Goal: Task Accomplishment & Management: Manage account settings

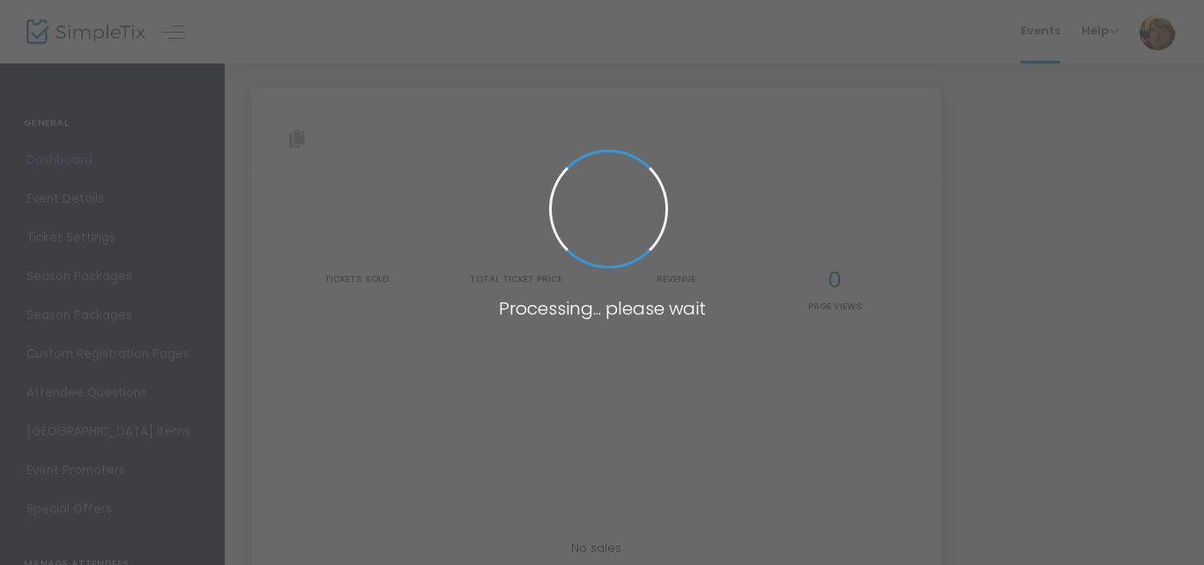
type input "[URL][DOMAIN_NAME]"
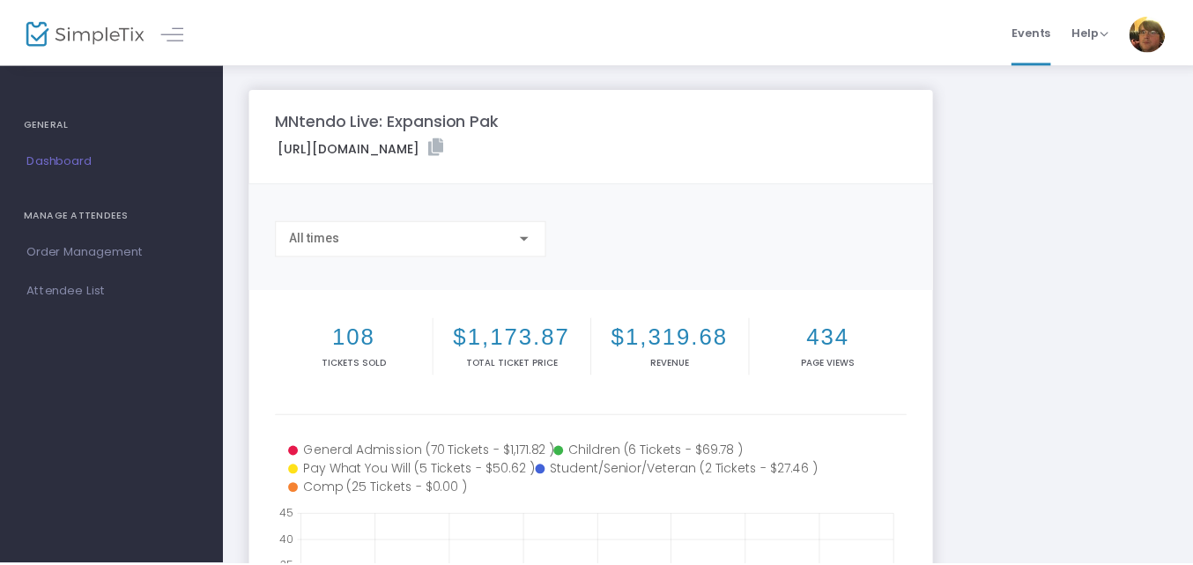
scroll to position [241, 0]
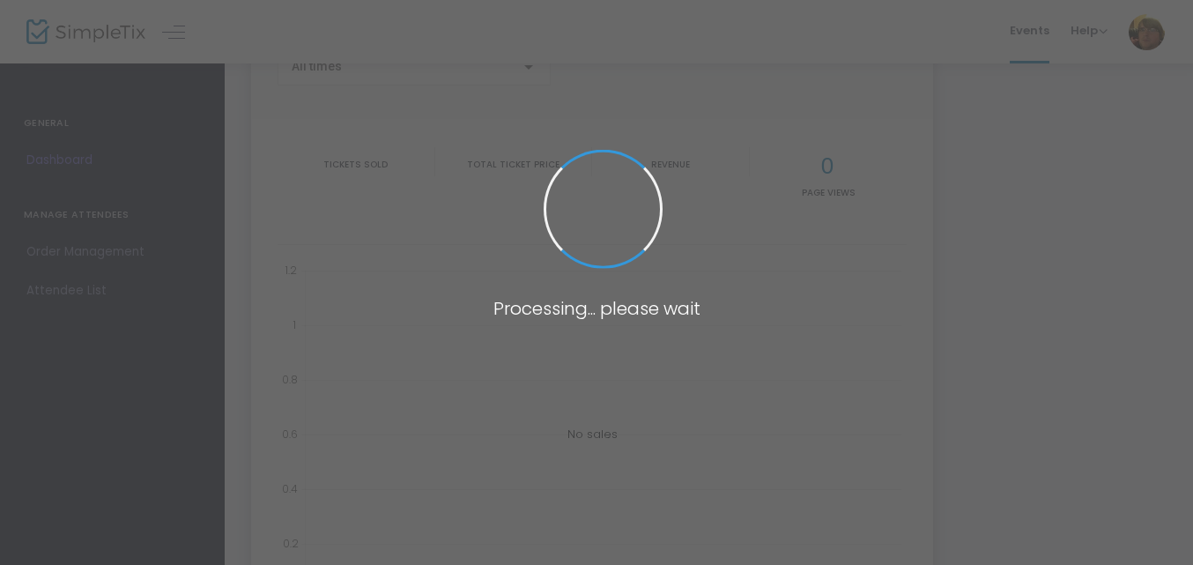
type input "[URL][DOMAIN_NAME]"
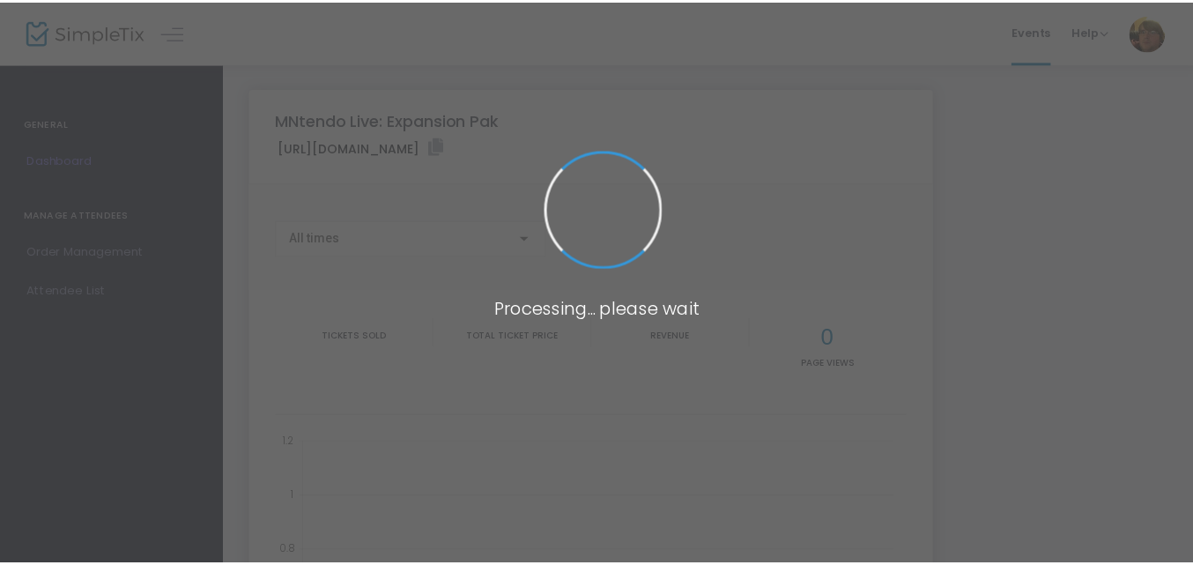
scroll to position [241, 0]
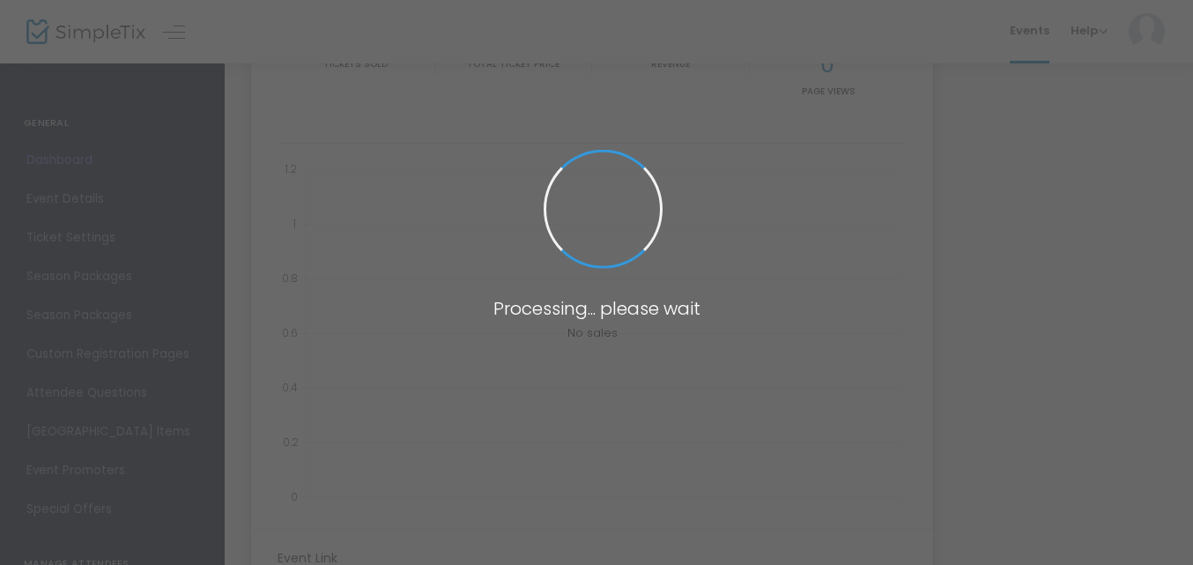
scroll to position [241, 0]
type input "[URL][DOMAIN_NAME]"
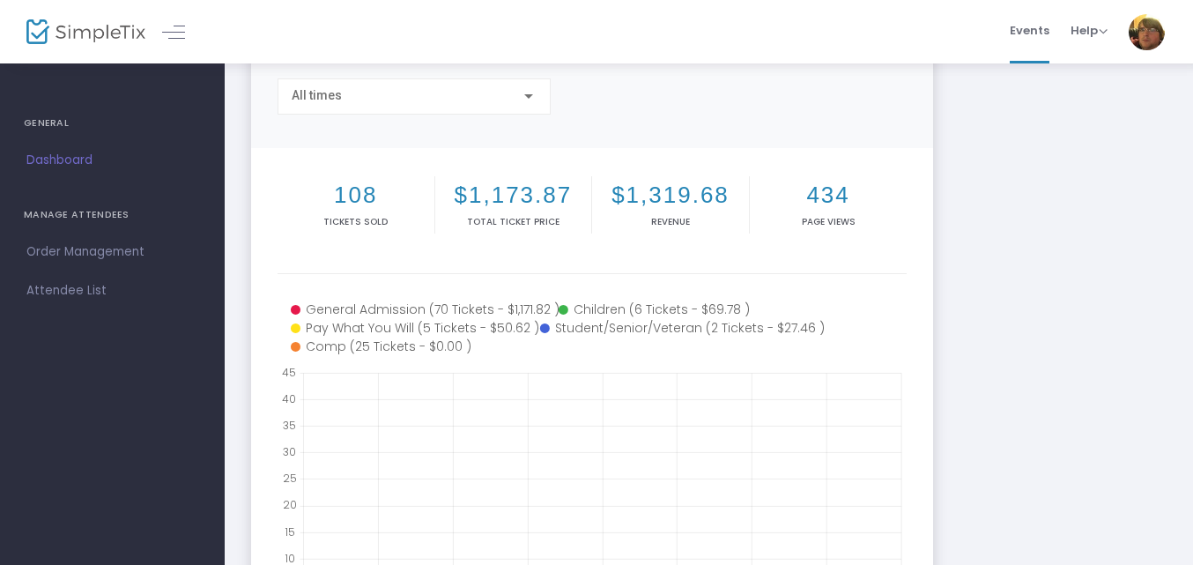
scroll to position [132, 0]
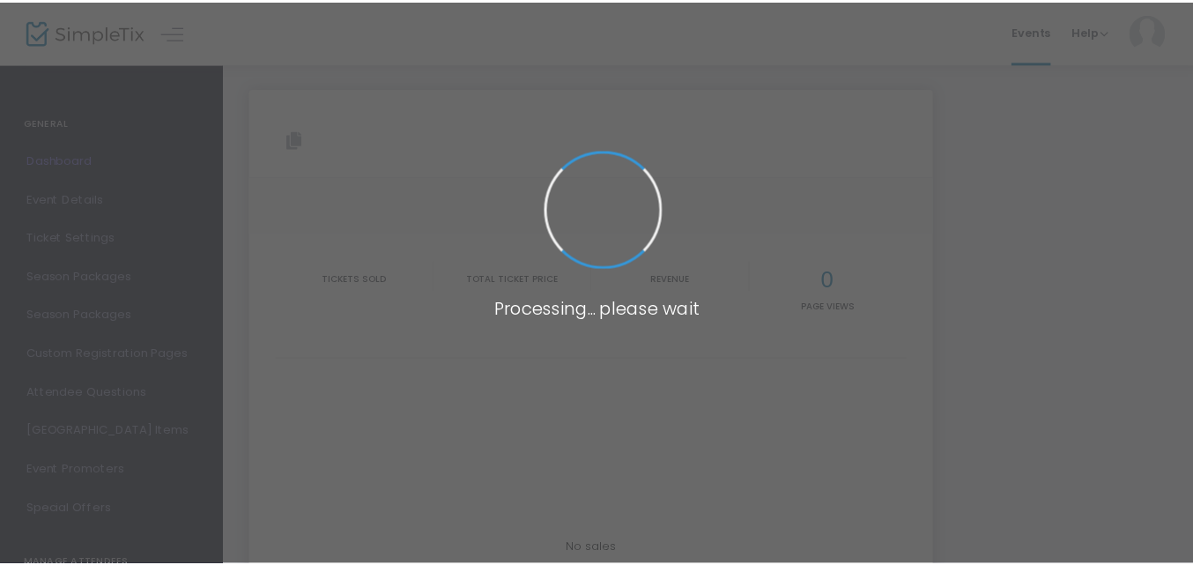
scroll to position [125, 0]
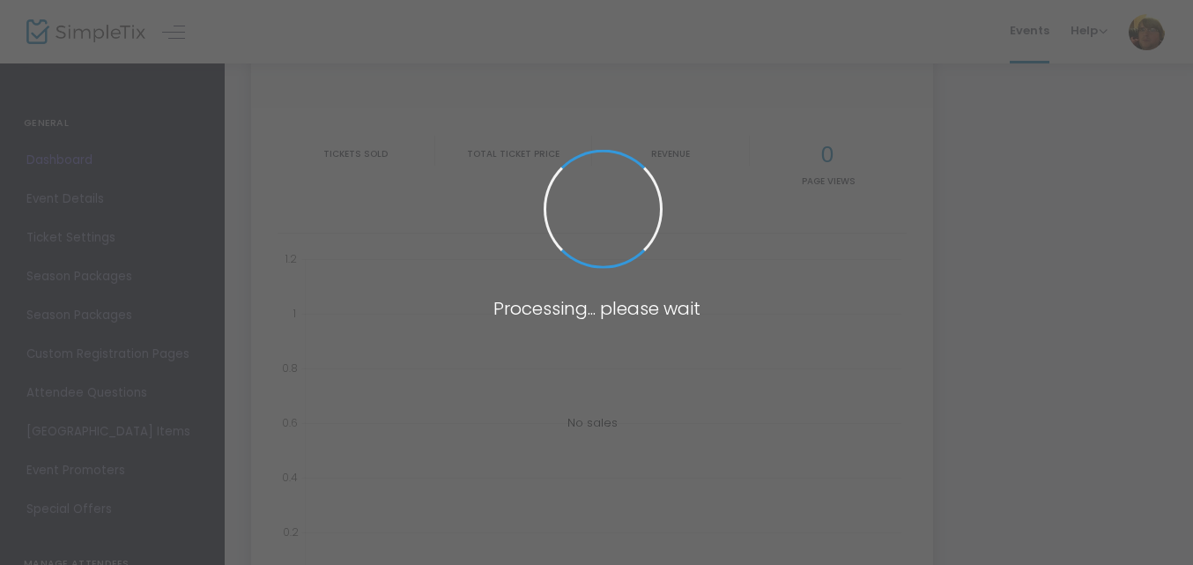
type input "[URL][DOMAIN_NAME]"
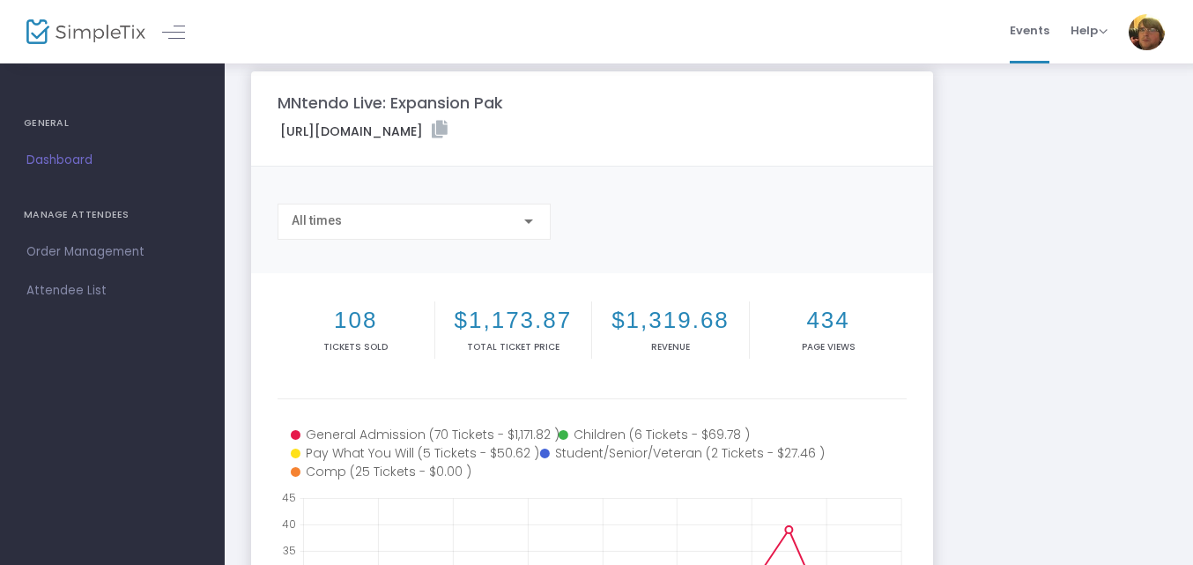
scroll to position [9, 0]
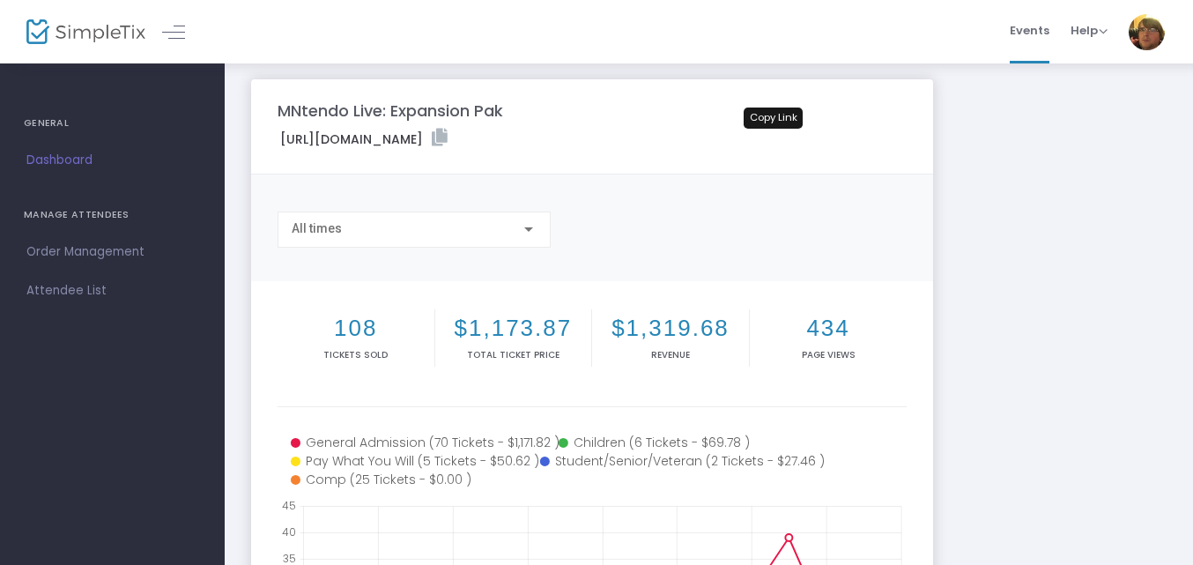
click at [448, 138] on icon at bounding box center [440, 138] width 16 height 18
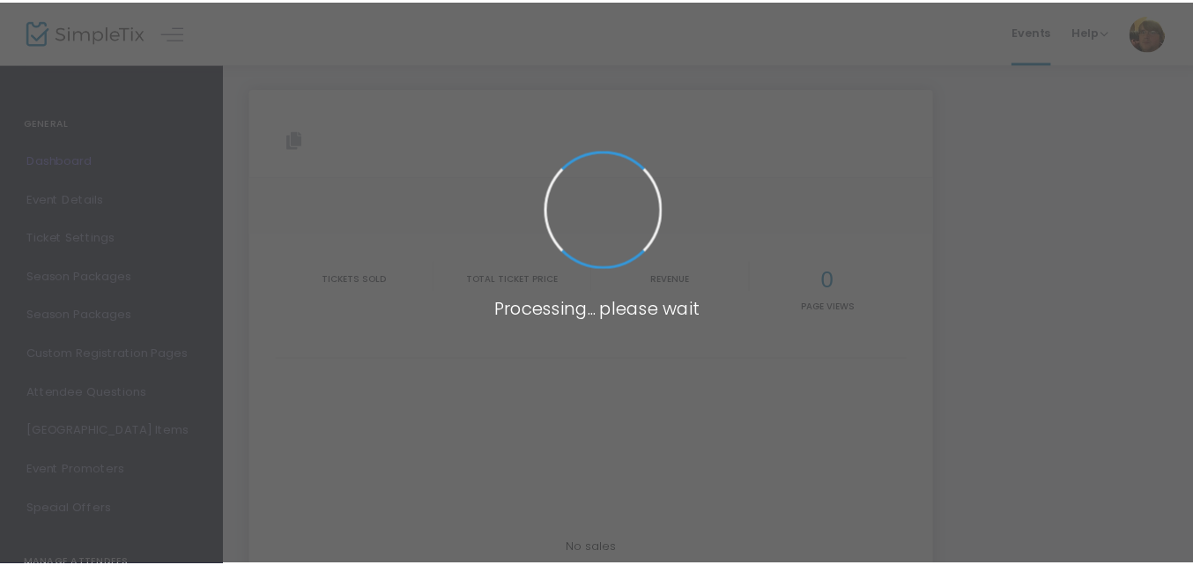
scroll to position [9, 0]
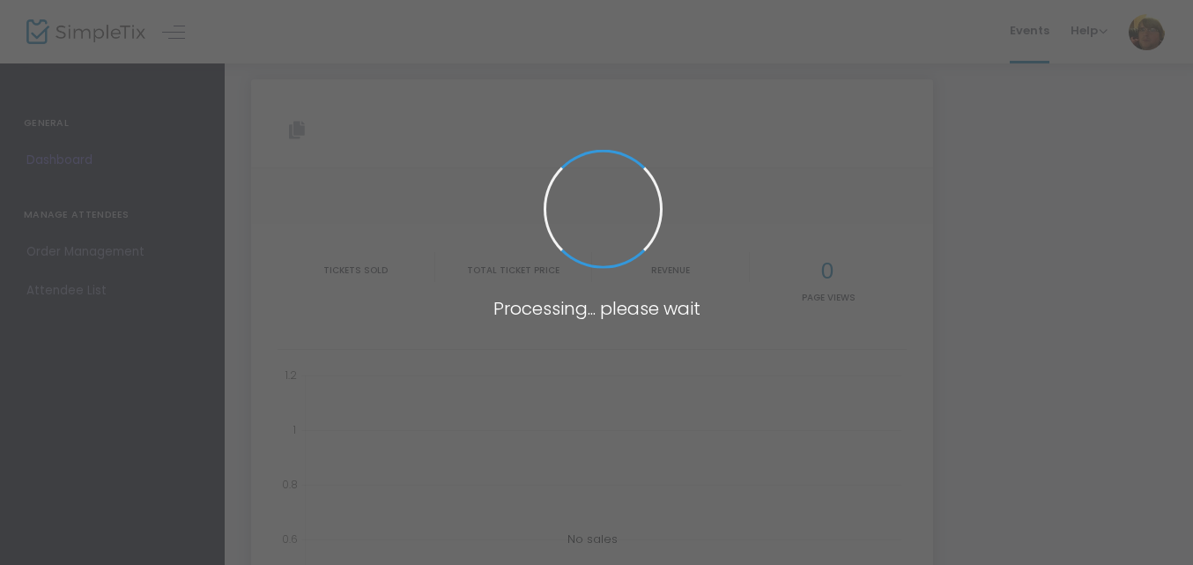
type input "[URL][DOMAIN_NAME]"
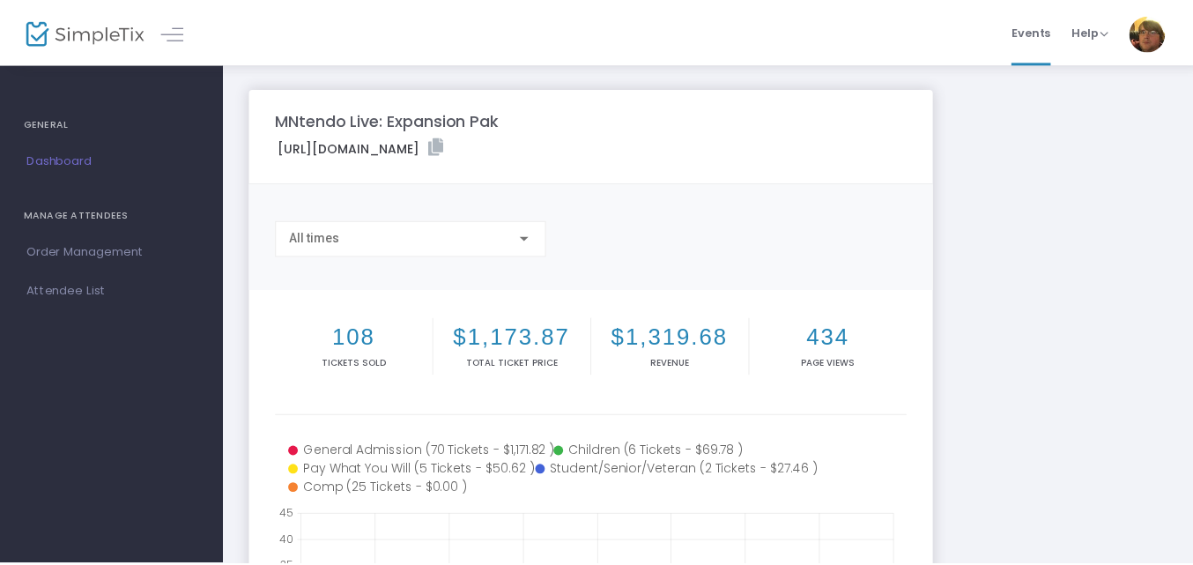
scroll to position [9, 0]
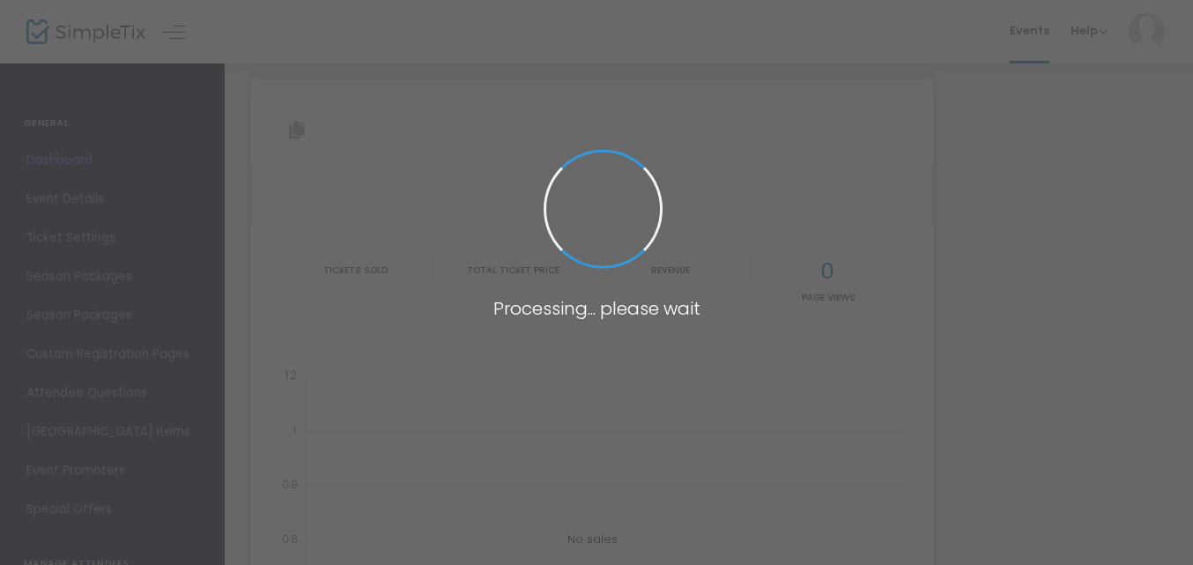
type input "[URL][DOMAIN_NAME]"
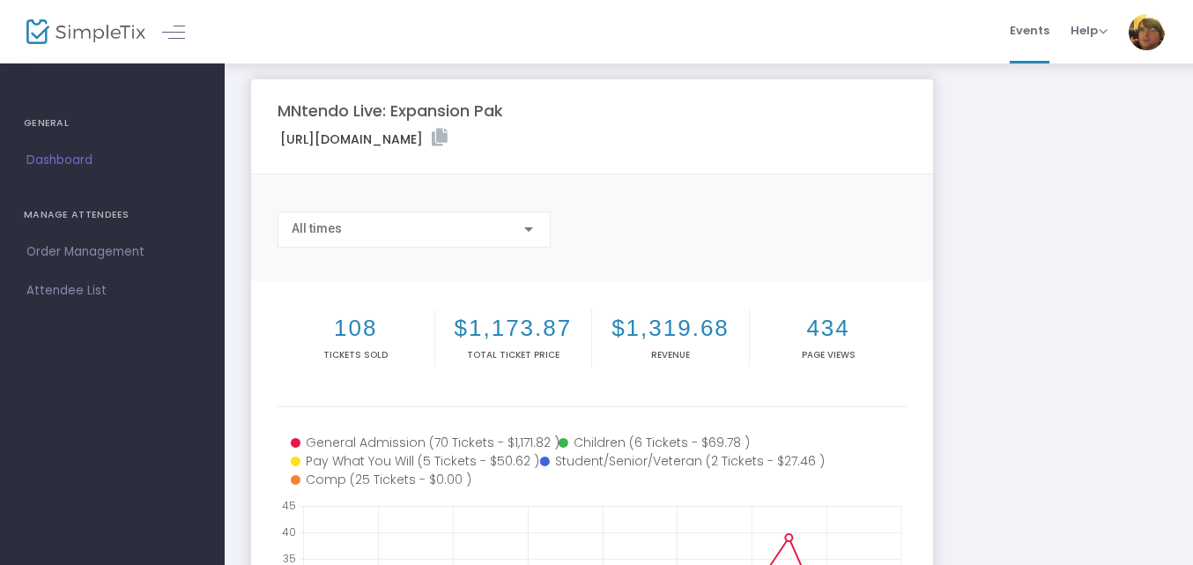
click at [1066, 257] on div "MNtendo Live: Expansion Pak https://www.simpletix.com/e/mntendo-live-expansion-…" at bounding box center [708, 517] width 933 height 877
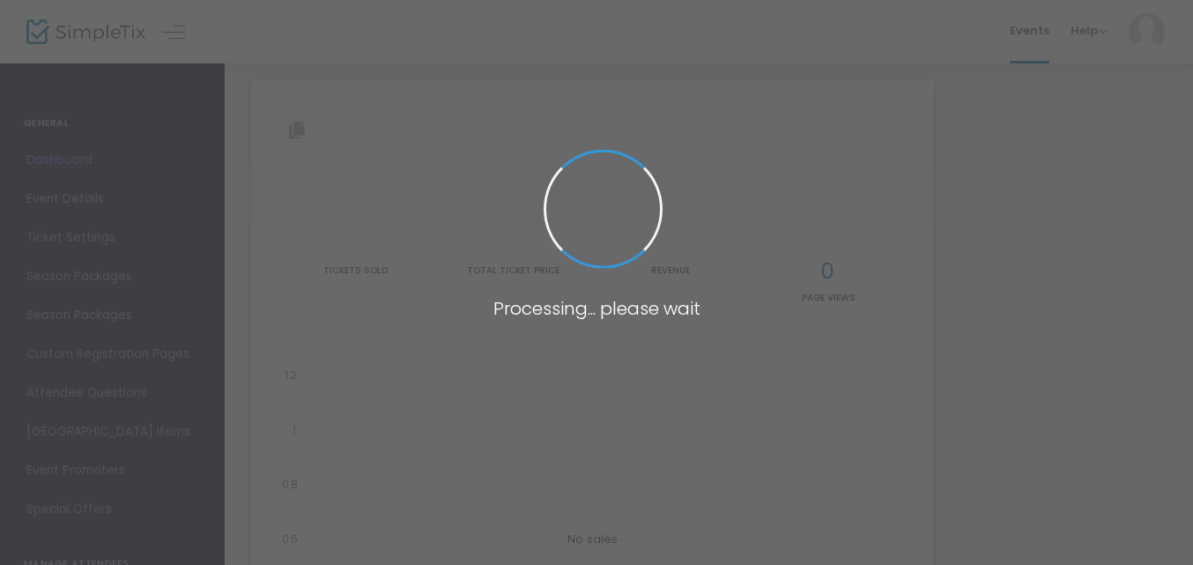
scroll to position [9, 0]
type input "[URL][DOMAIN_NAME]"
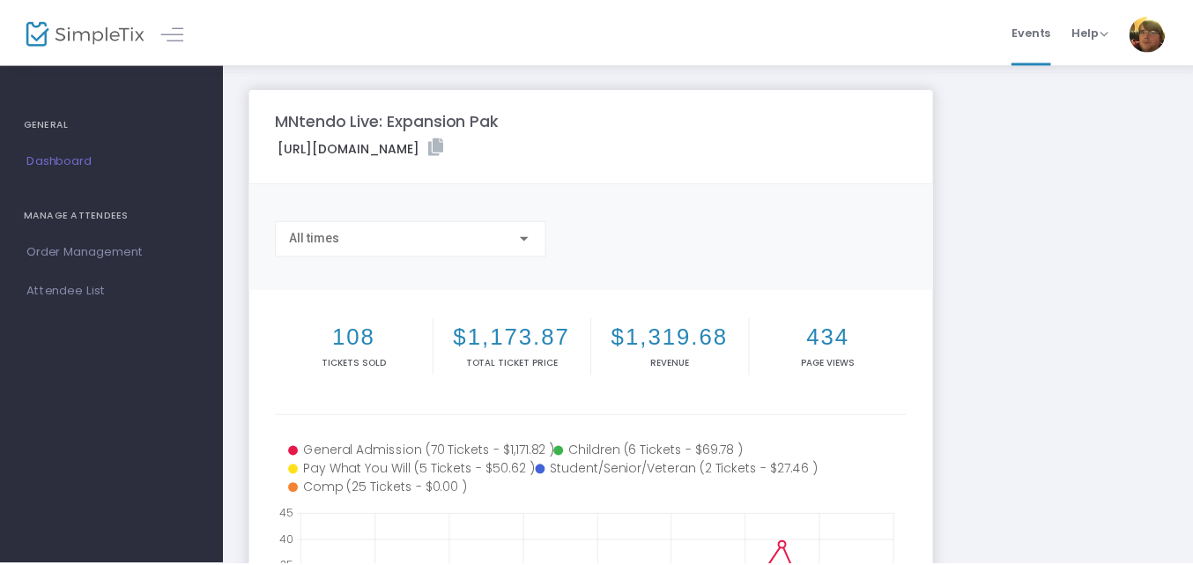
scroll to position [9, 0]
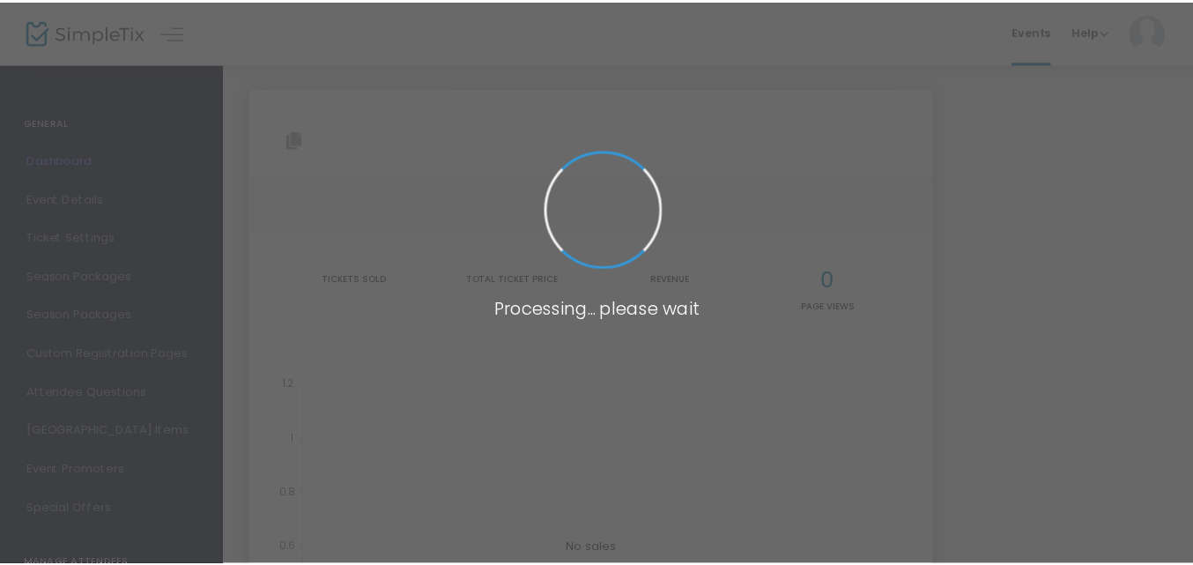
scroll to position [9, 0]
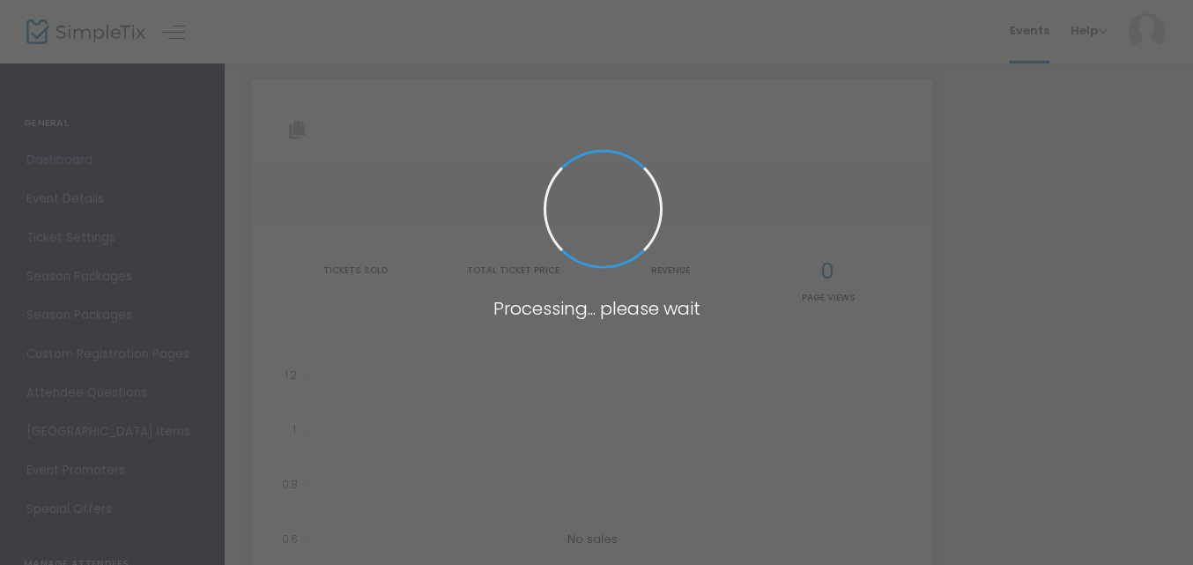
type input "[URL][DOMAIN_NAME]"
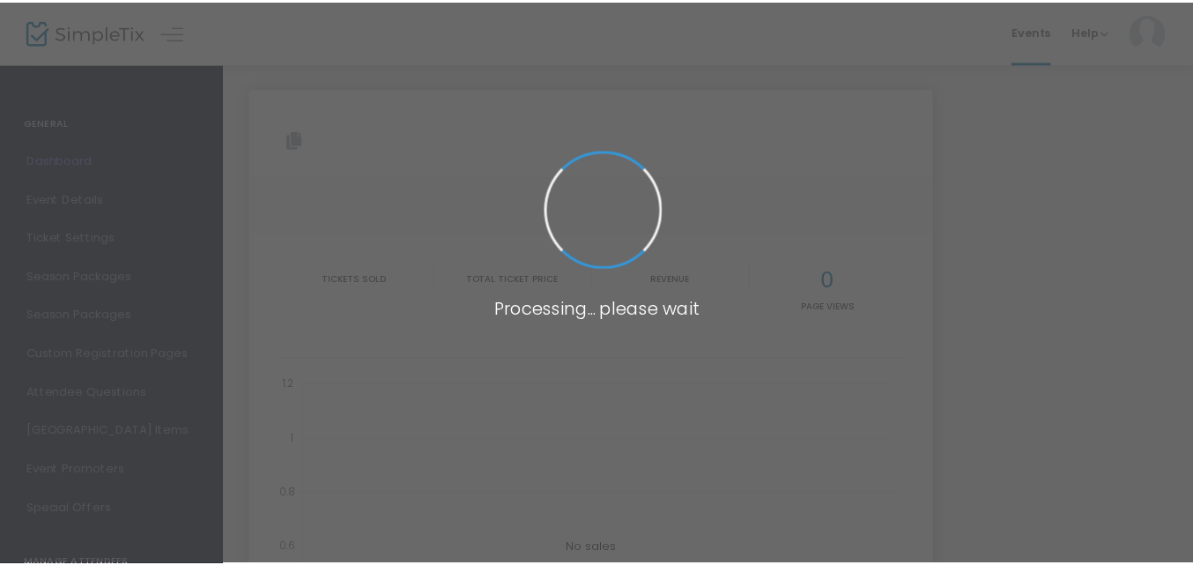
scroll to position [9, 0]
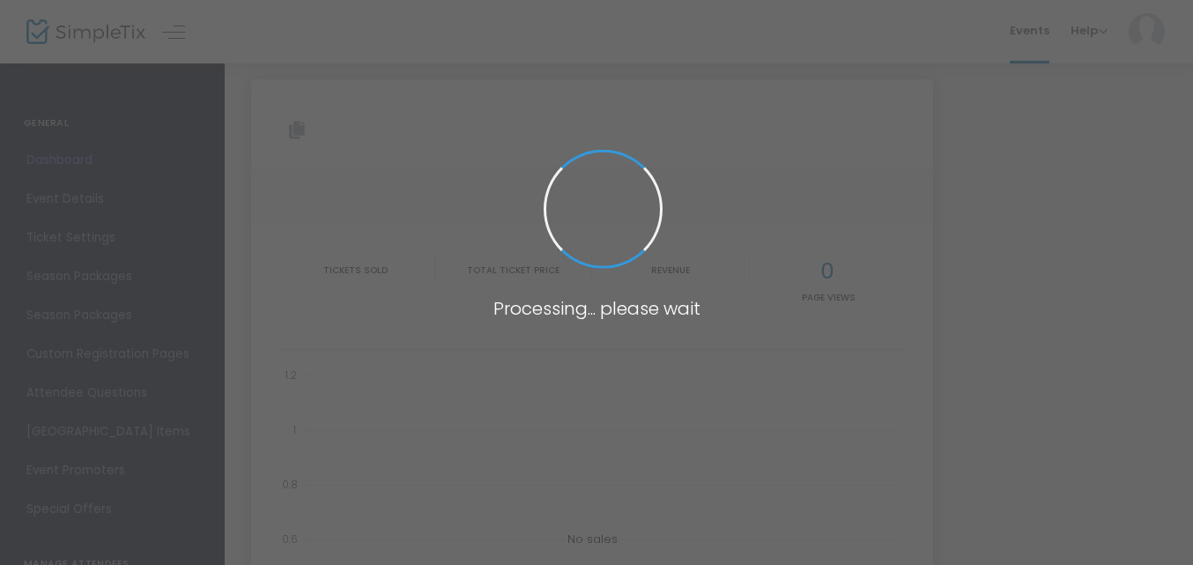
type input "[URL][DOMAIN_NAME]"
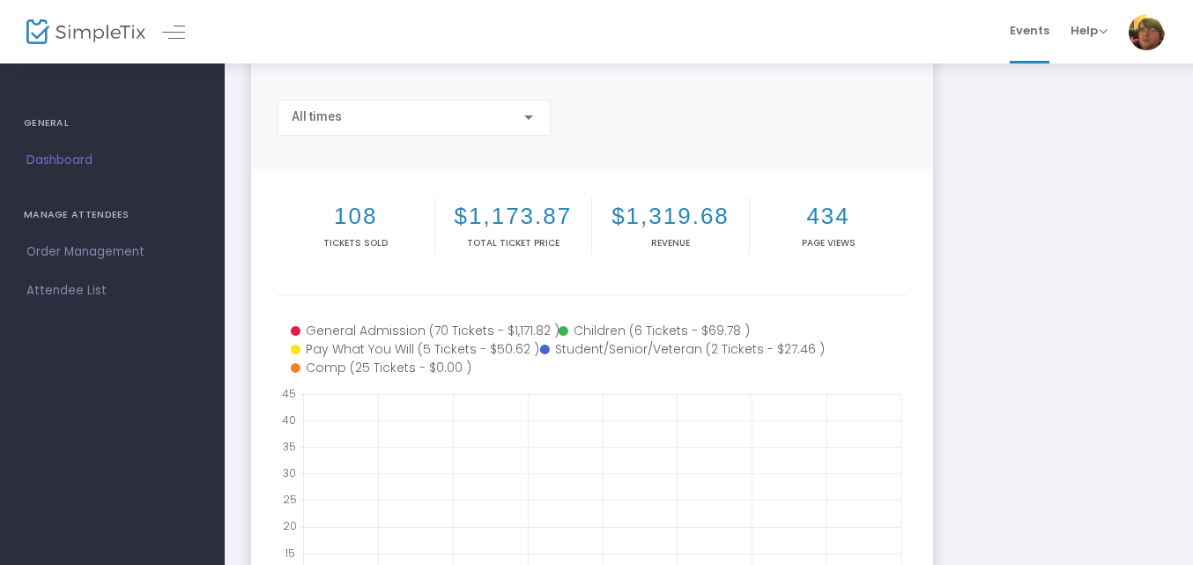
scroll to position [207, 0]
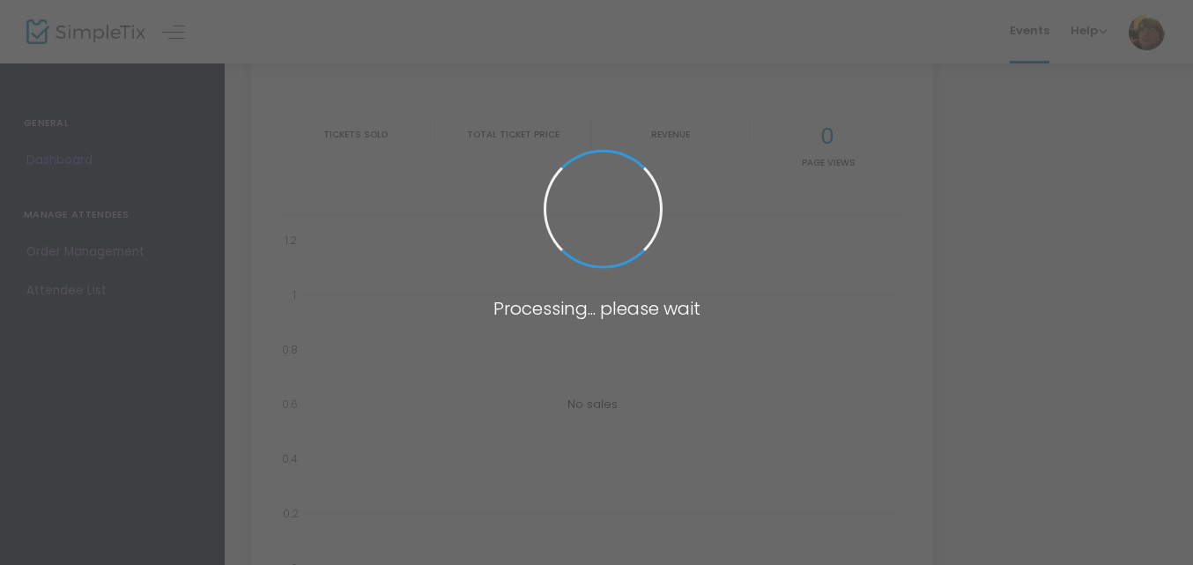
type input "[URL][DOMAIN_NAME]"
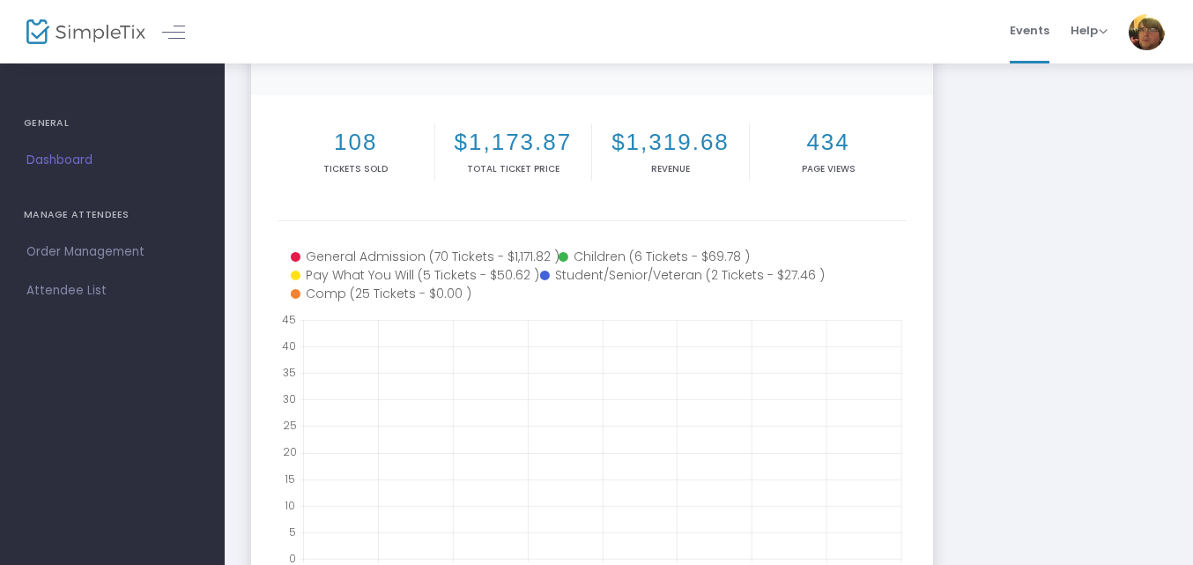
scroll to position [201, 0]
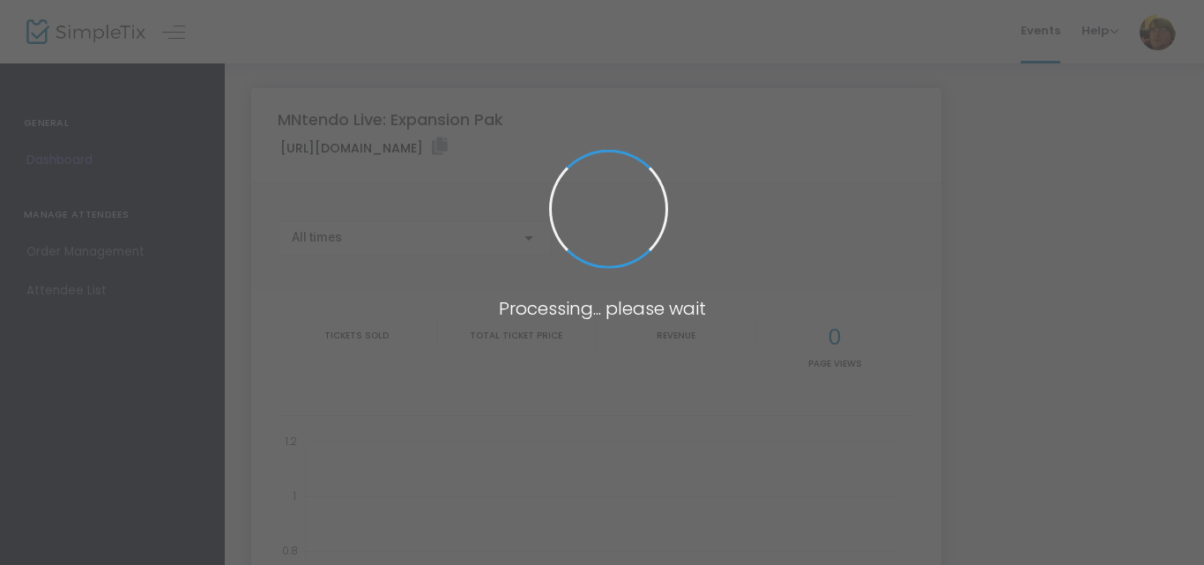
type input "[URL][DOMAIN_NAME]"
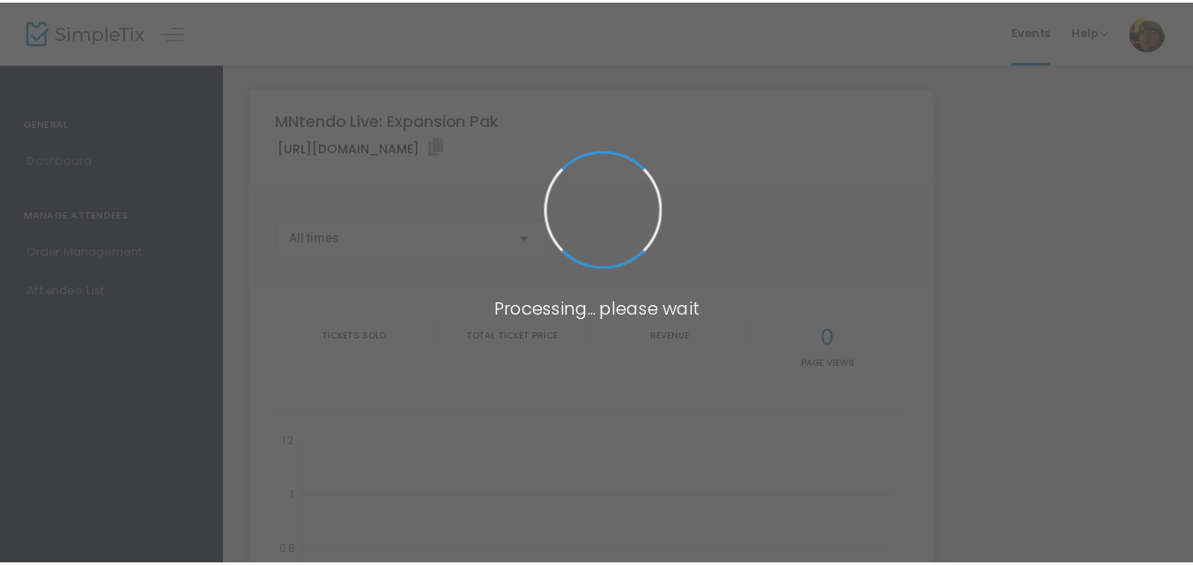
scroll to position [195, 0]
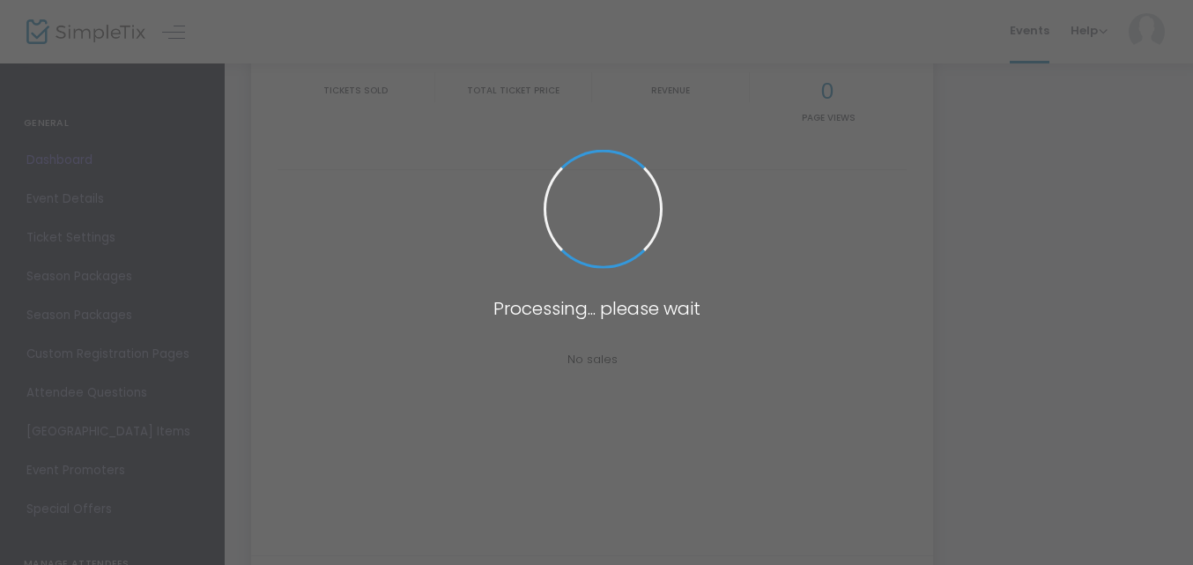
type input "[URL][DOMAIN_NAME]"
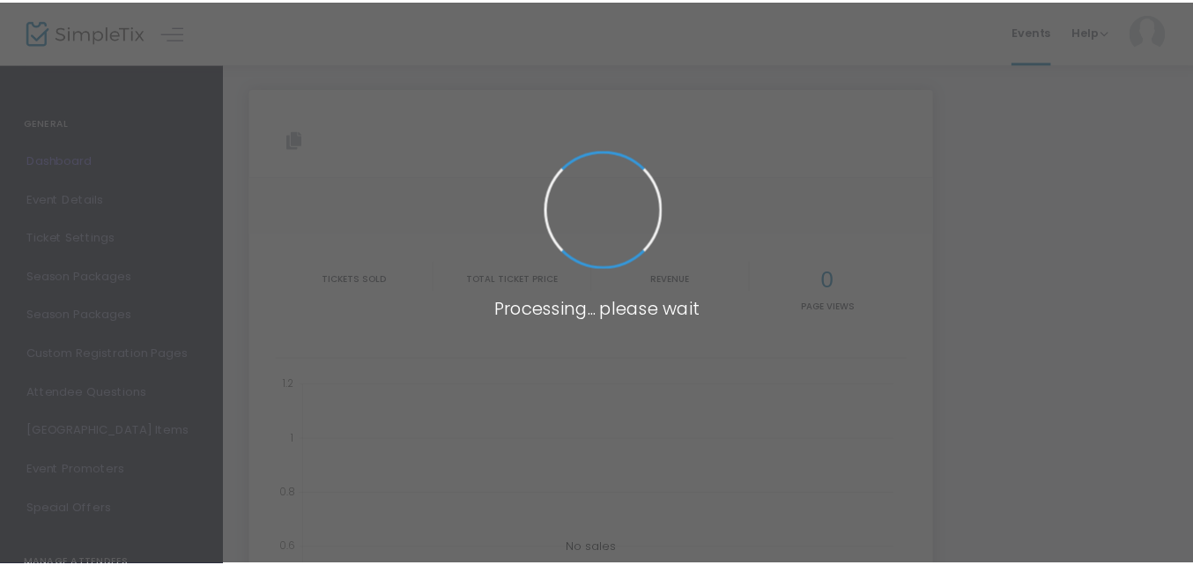
scroll to position [182, 0]
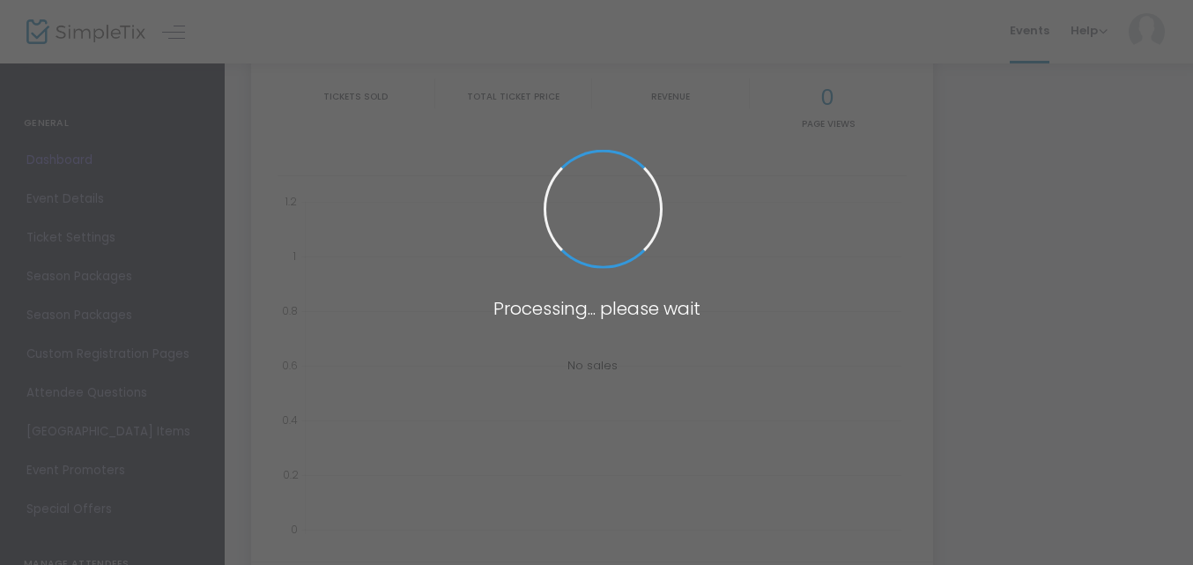
type input "[URL][DOMAIN_NAME]"
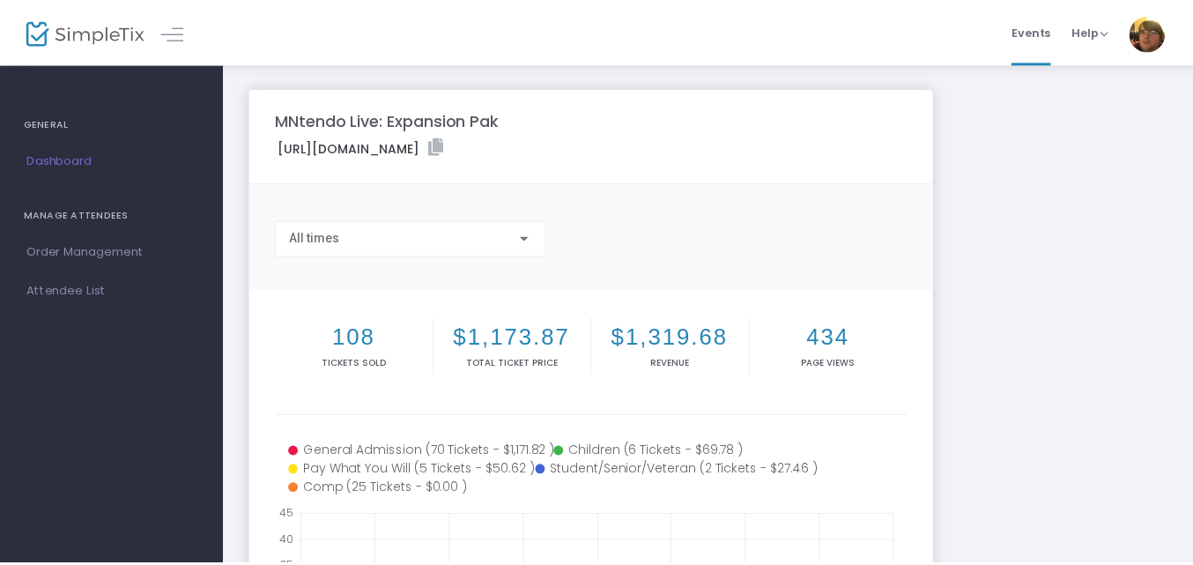
scroll to position [182, 0]
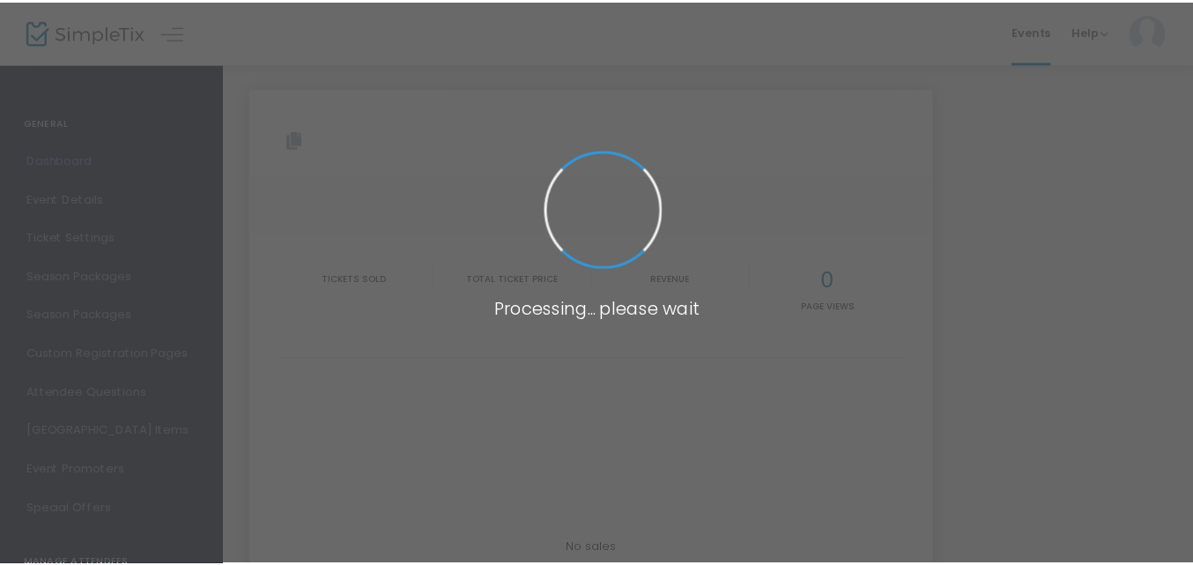
scroll to position [182, 0]
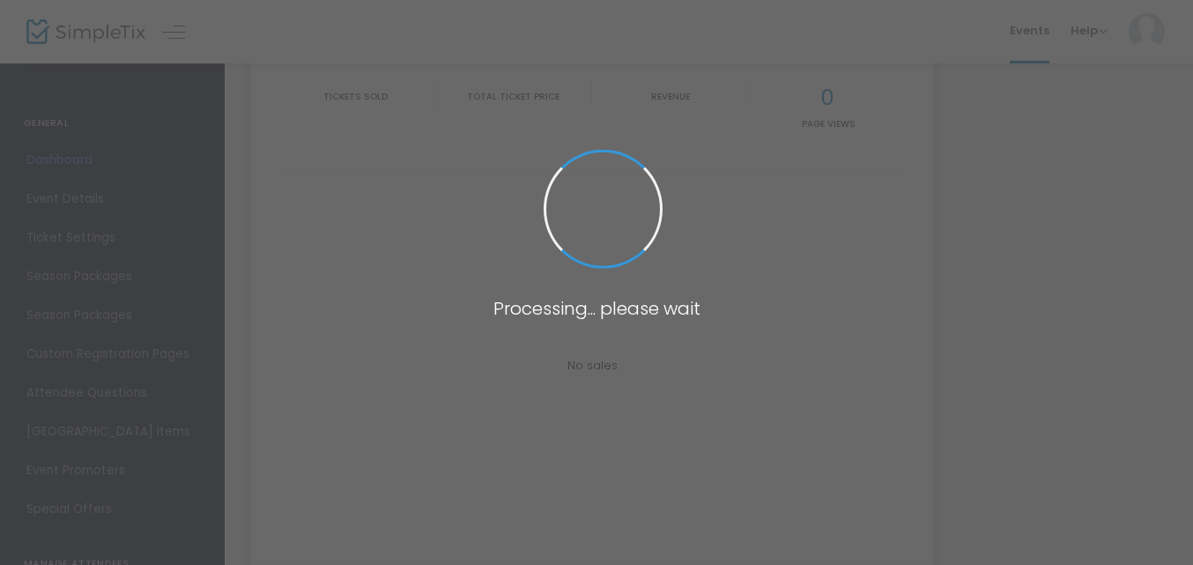
type input "[URL][DOMAIN_NAME]"
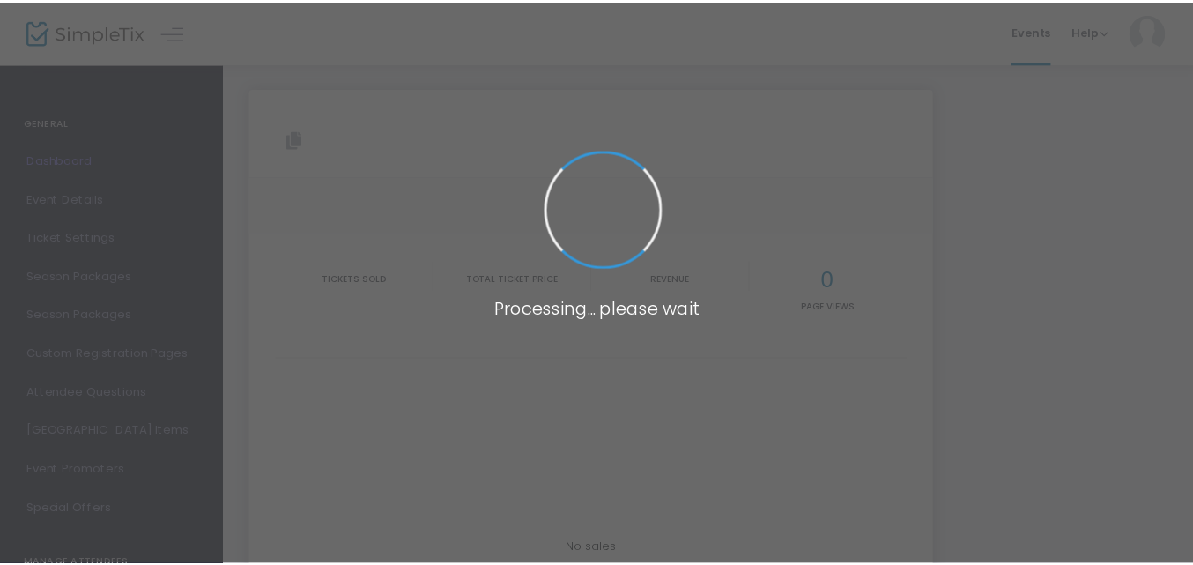
scroll to position [182, 0]
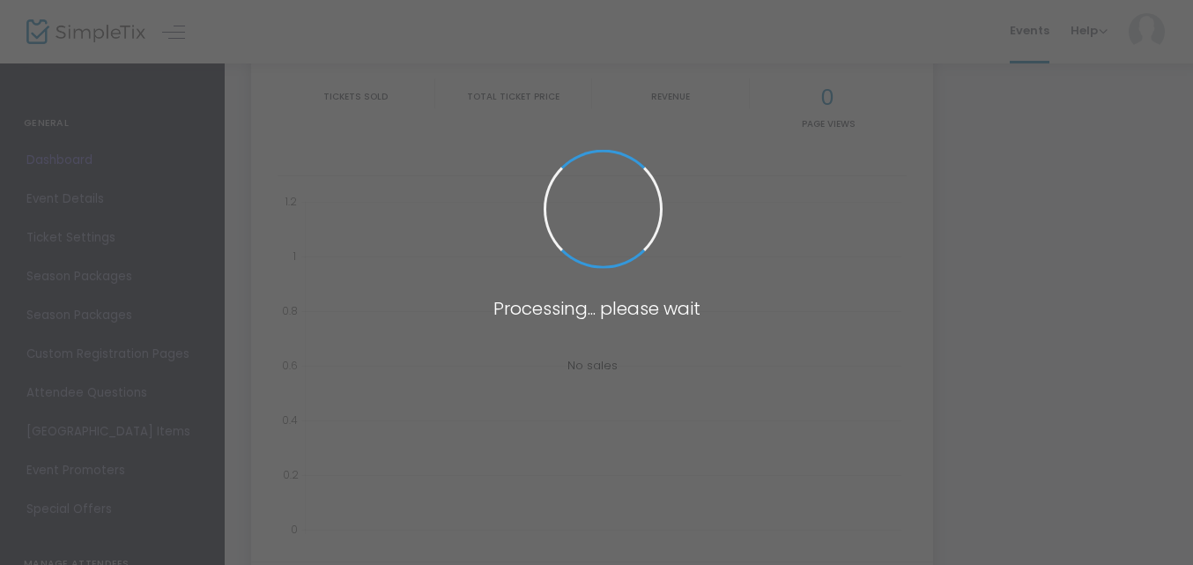
type input "[URL][DOMAIN_NAME]"
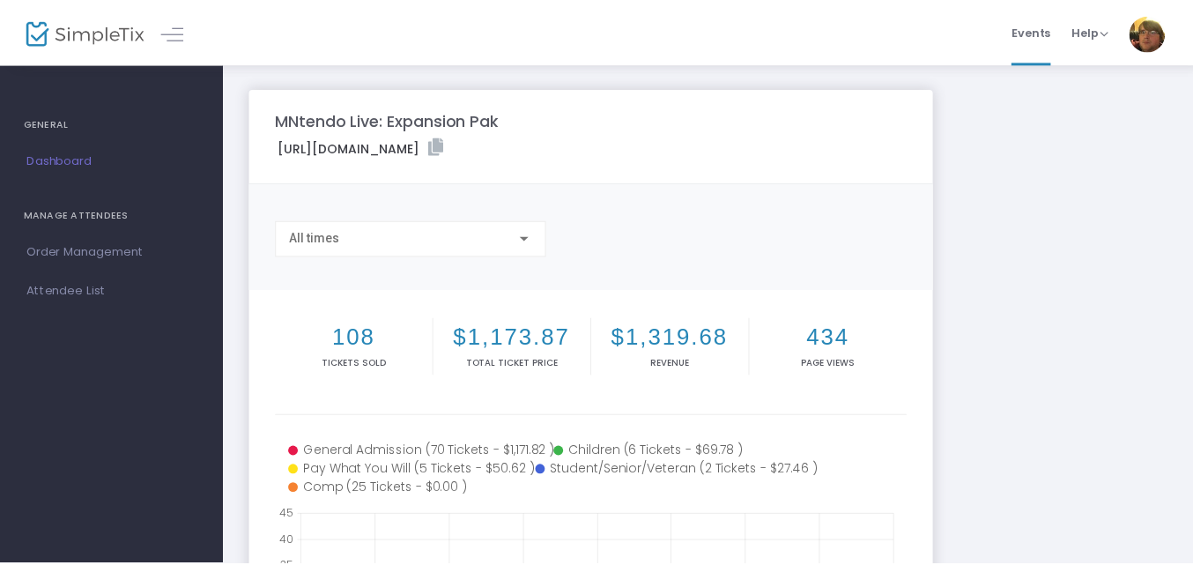
scroll to position [182, 0]
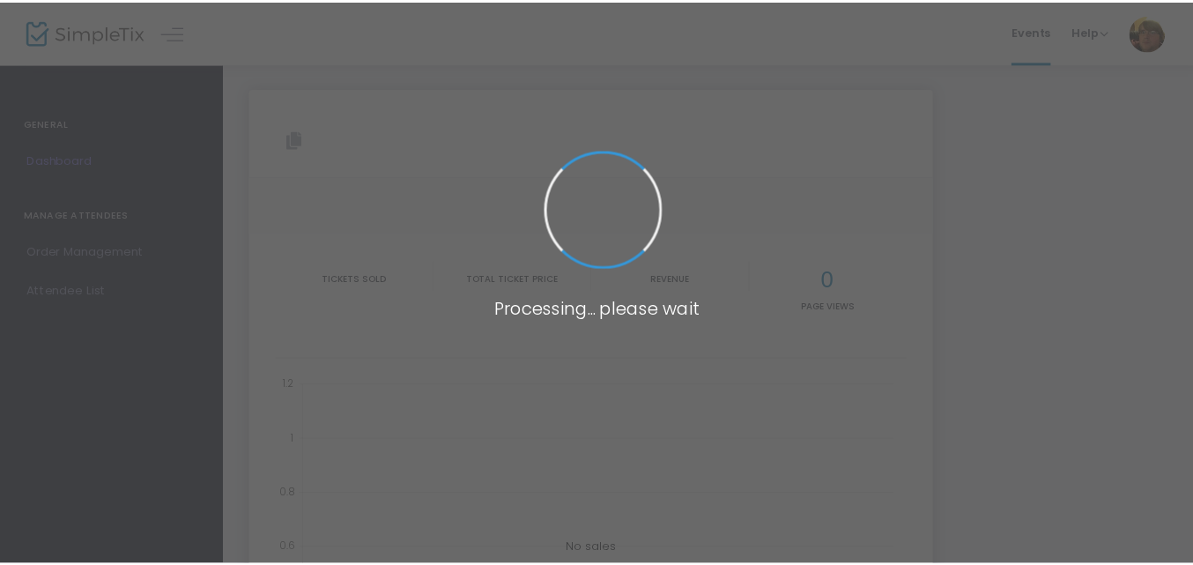
scroll to position [182, 0]
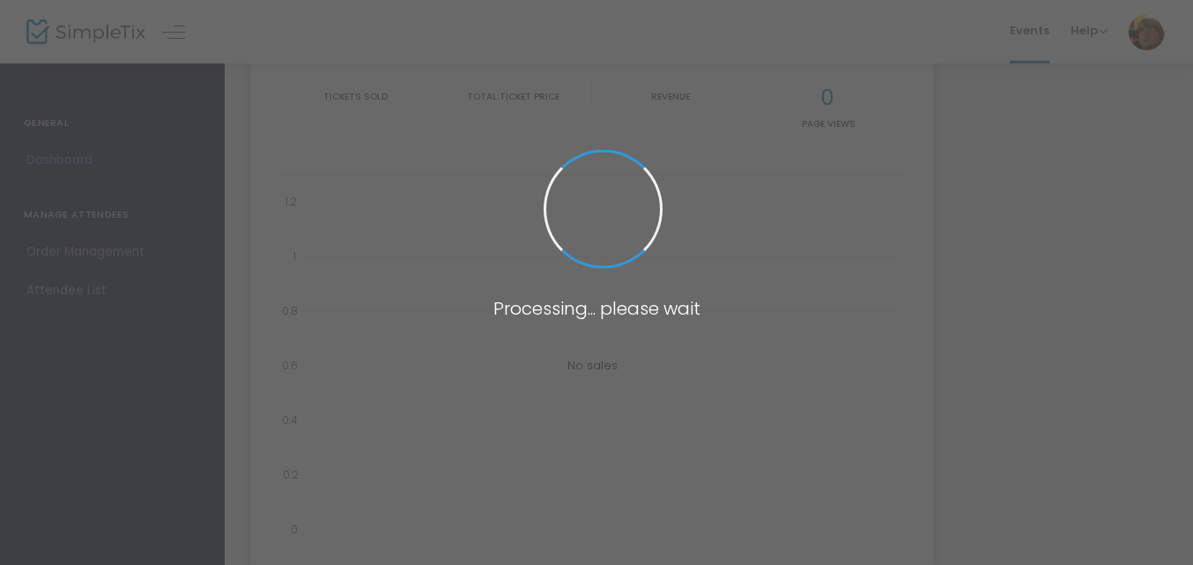
type input "[URL][DOMAIN_NAME]"
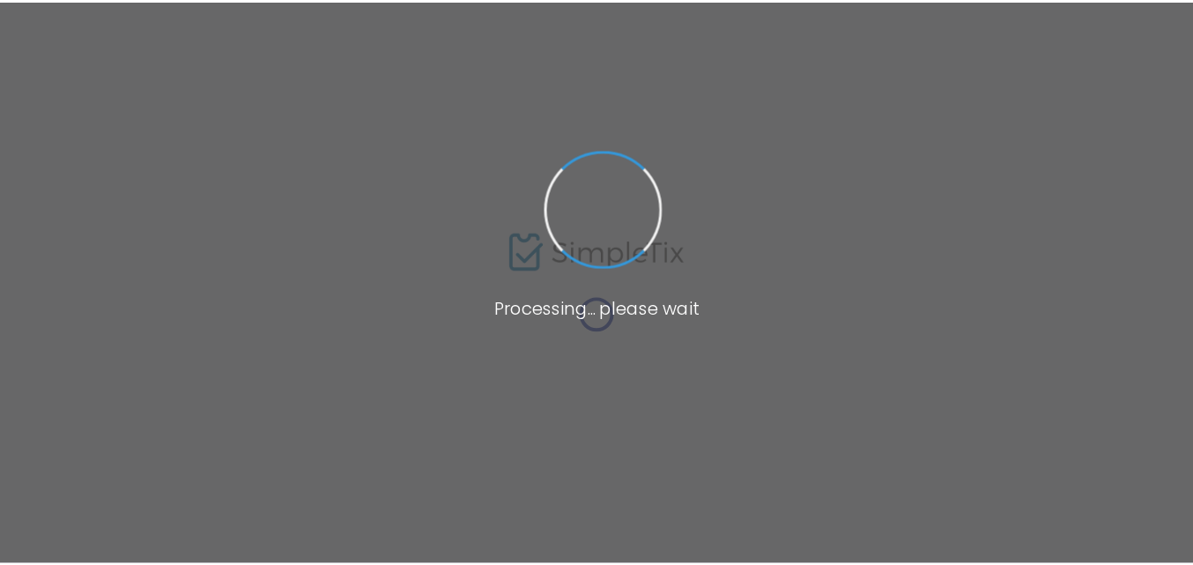
scroll to position [182, 0]
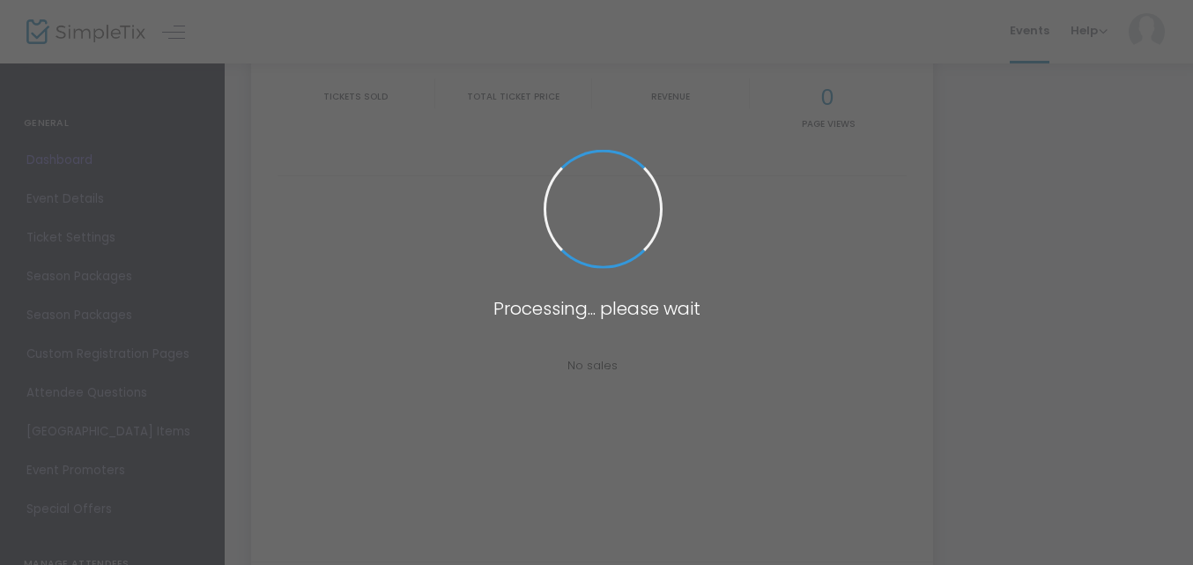
type input "[URL][DOMAIN_NAME]"
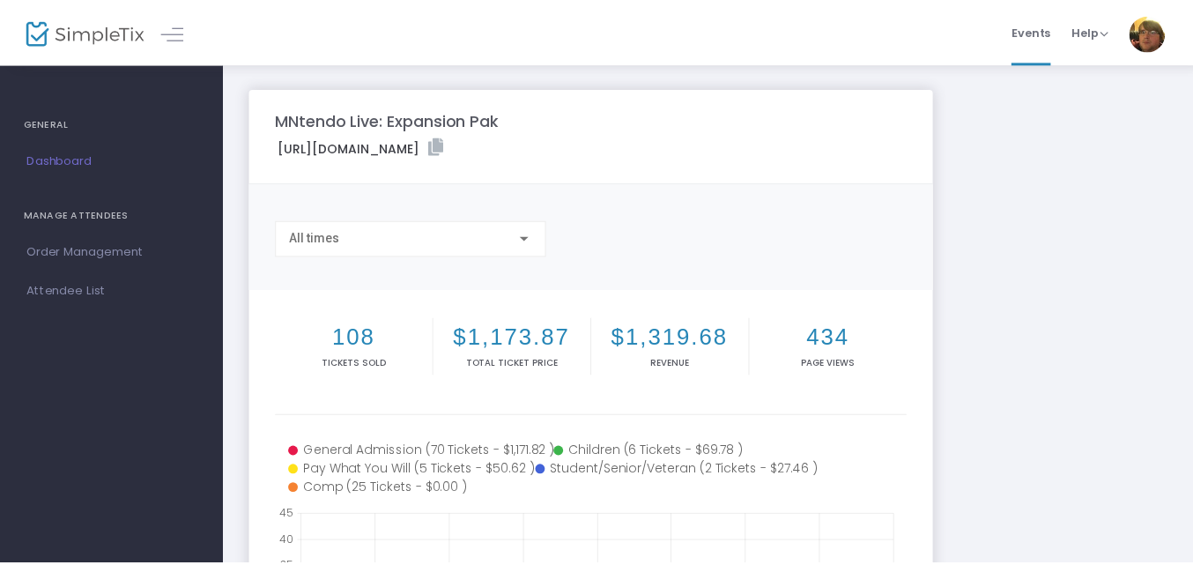
scroll to position [182, 0]
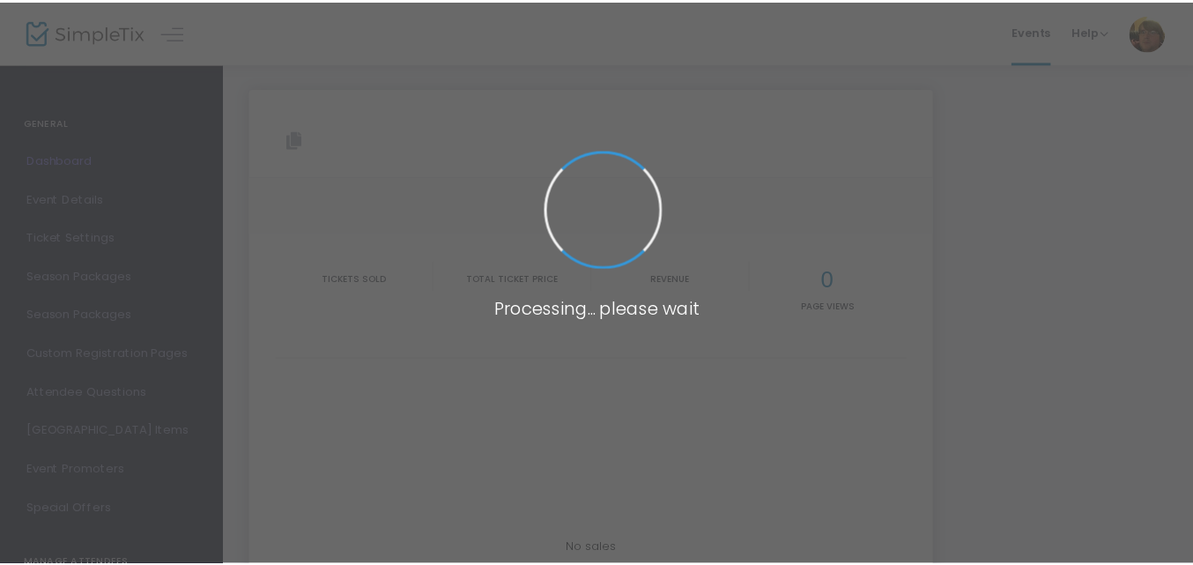
scroll to position [182, 0]
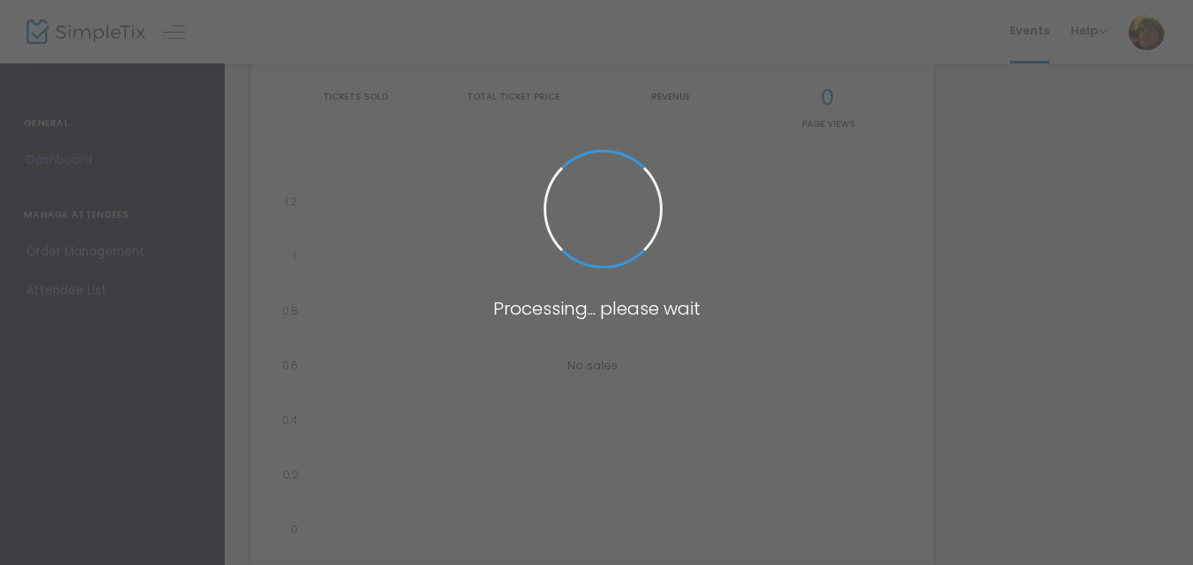
type input "[URL][DOMAIN_NAME]"
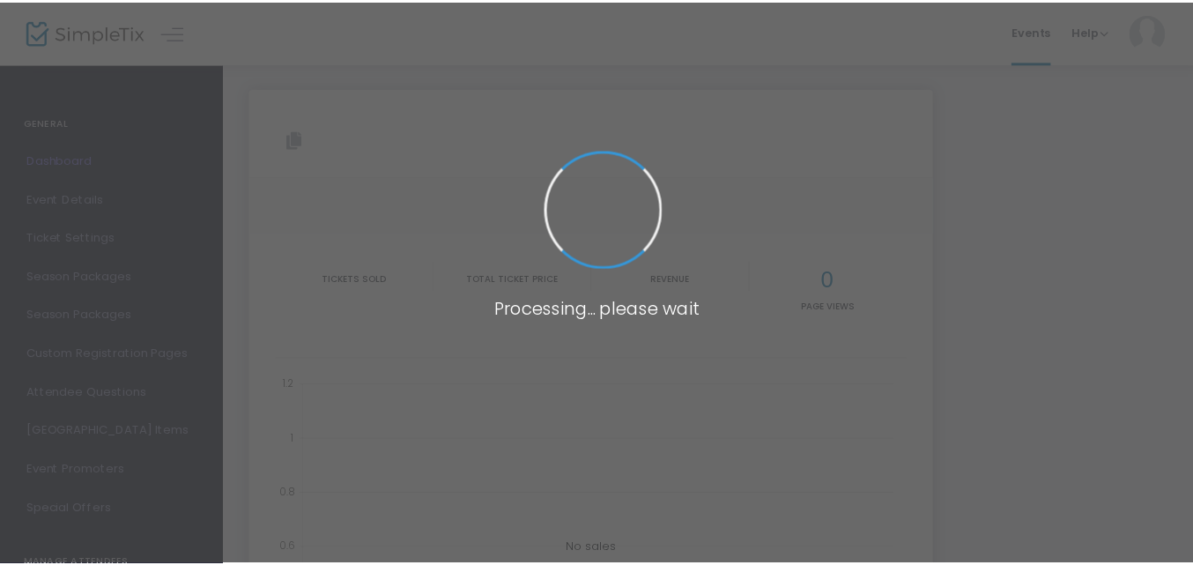
scroll to position [182, 0]
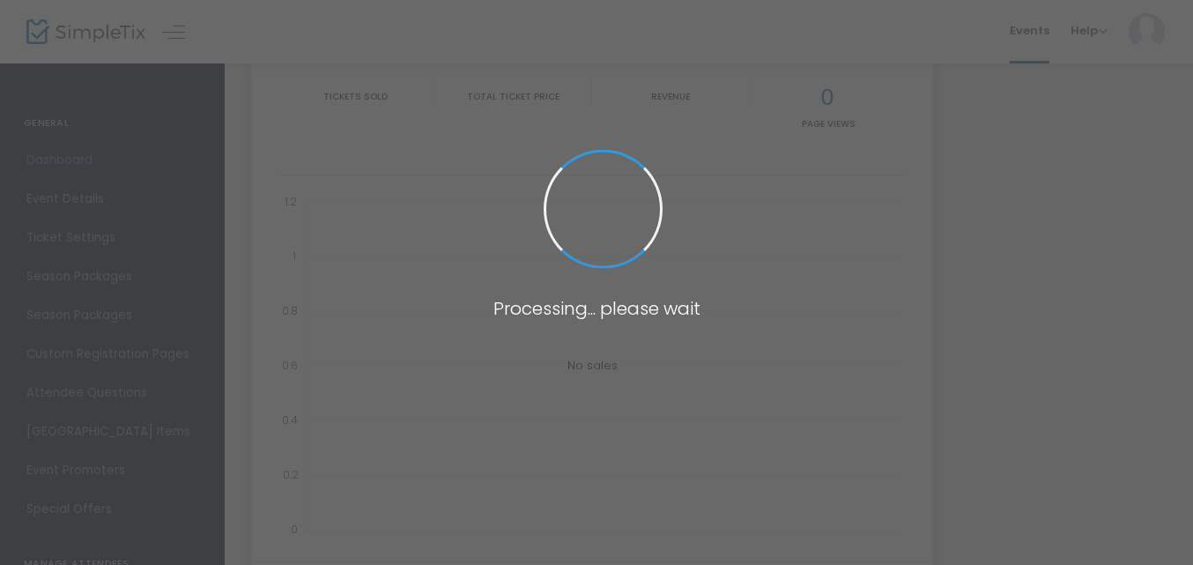
type input "[URL][DOMAIN_NAME]"
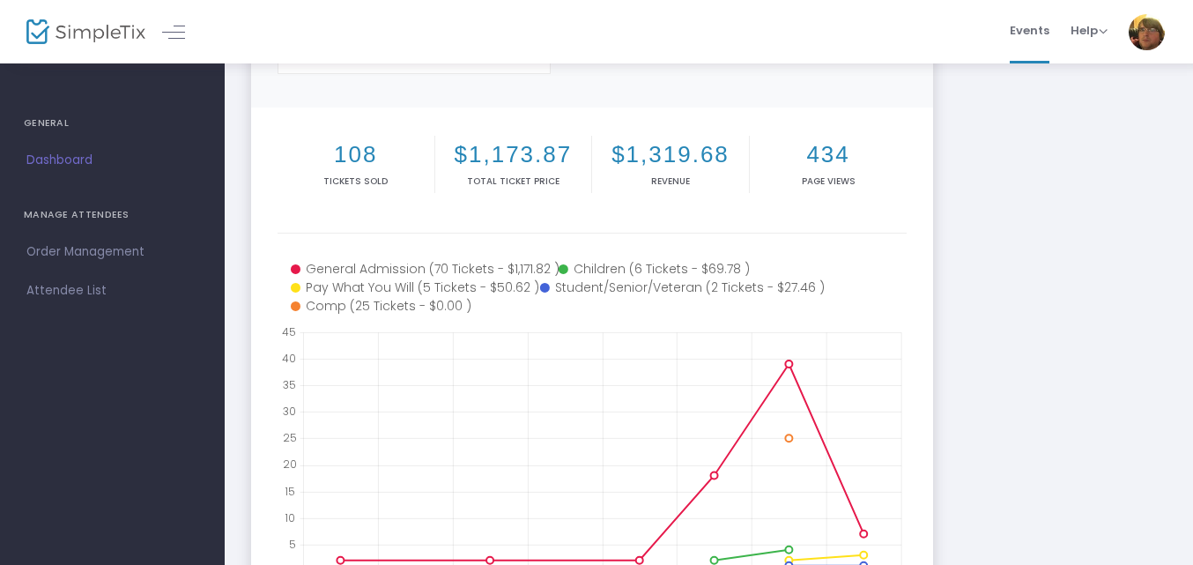
click at [1121, 207] on div "MNtendo Live: Expansion Pak https://www.simpletix.com/e/mntendo-live-expansion-…" at bounding box center [708, 344] width 933 height 877
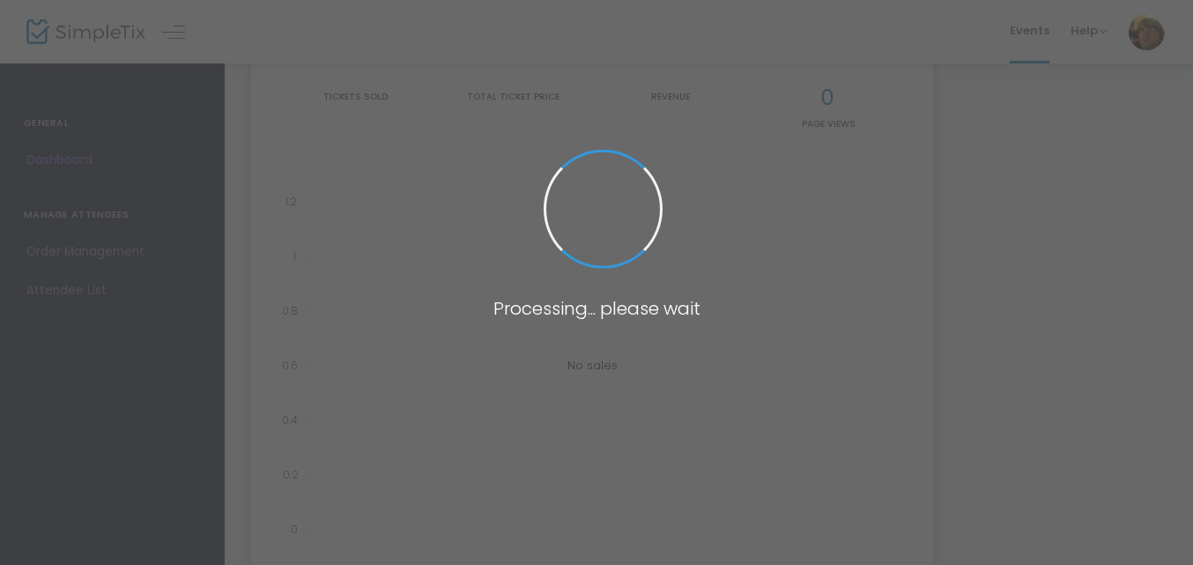
type input "[URL][DOMAIN_NAME]"
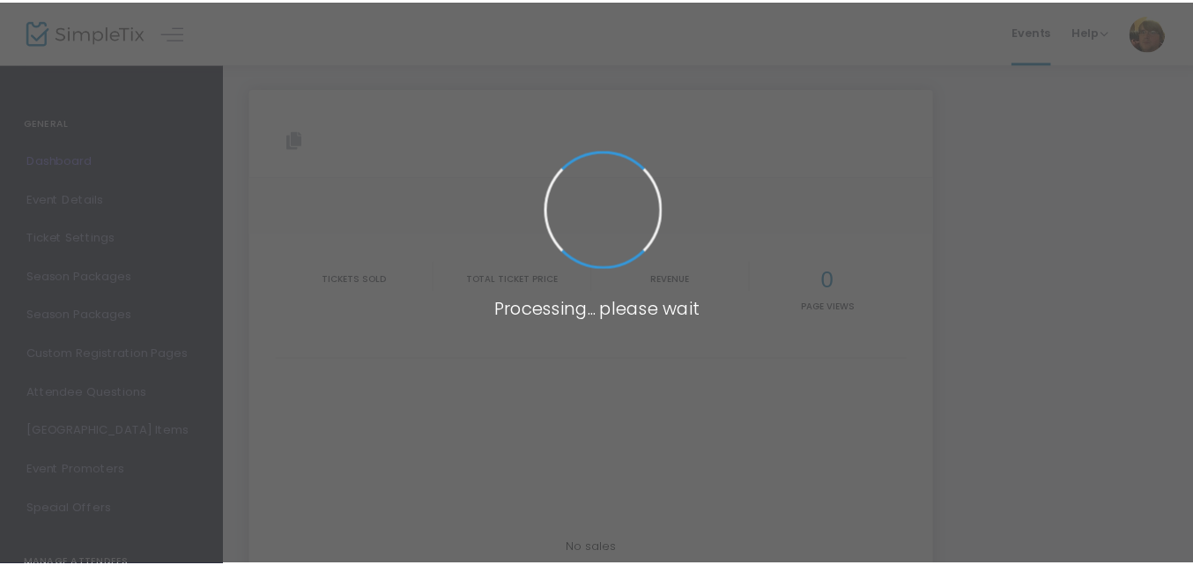
scroll to position [182, 0]
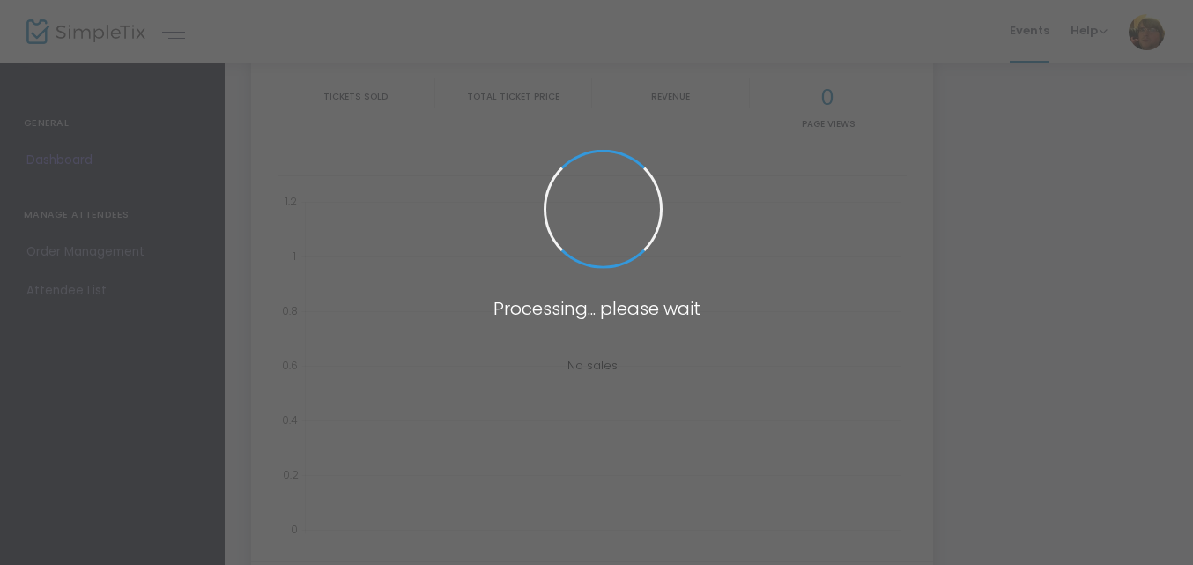
type input "[URL][DOMAIN_NAME]"
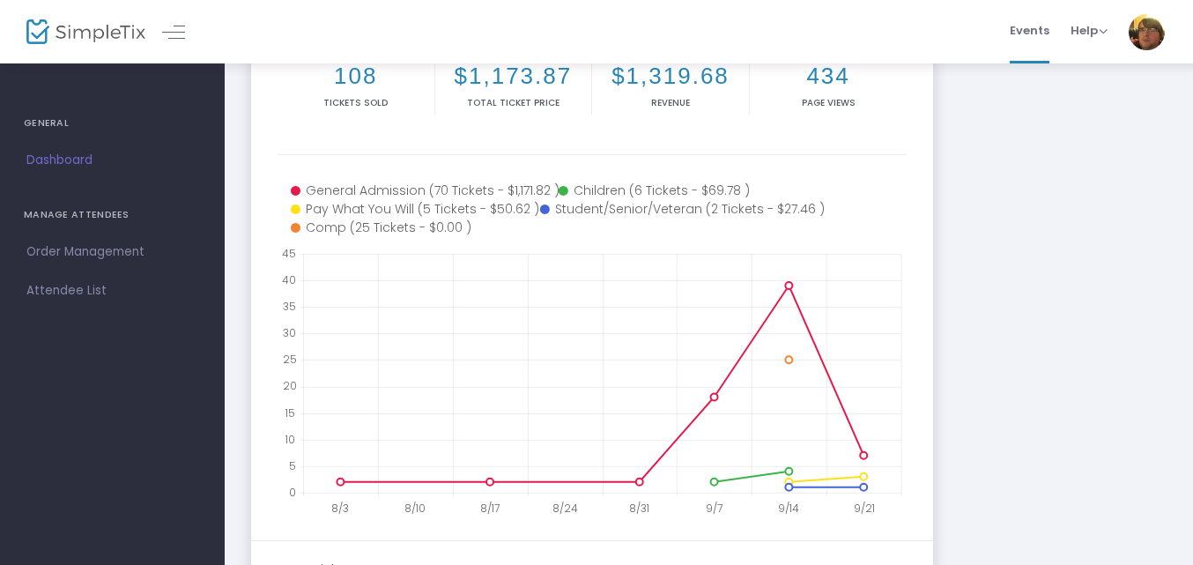
scroll to position [276, 0]
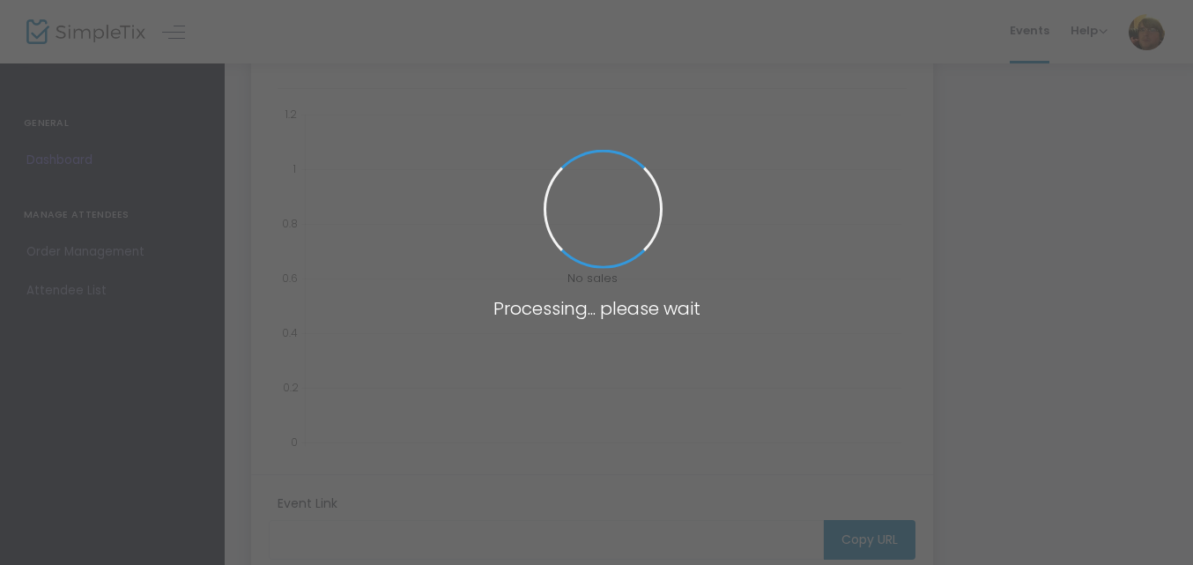
type input "[URL][DOMAIN_NAME]"
